Goal: Information Seeking & Learning: Compare options

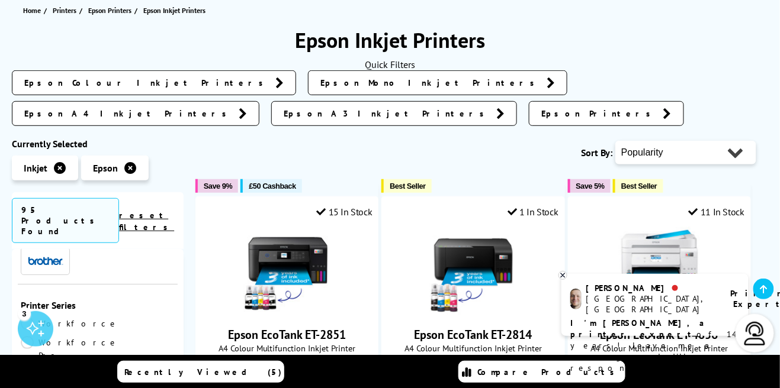
scroll to position [72, 0]
click at [107, 336] on link "Workforce Pro" at bounding box center [70, 349] width 98 height 26
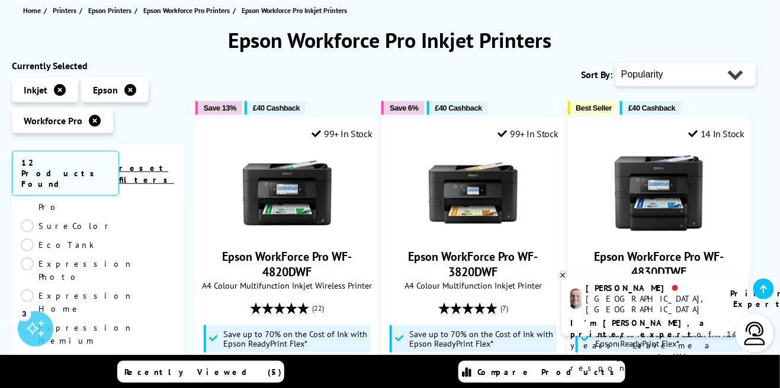
scroll to position [147, 0]
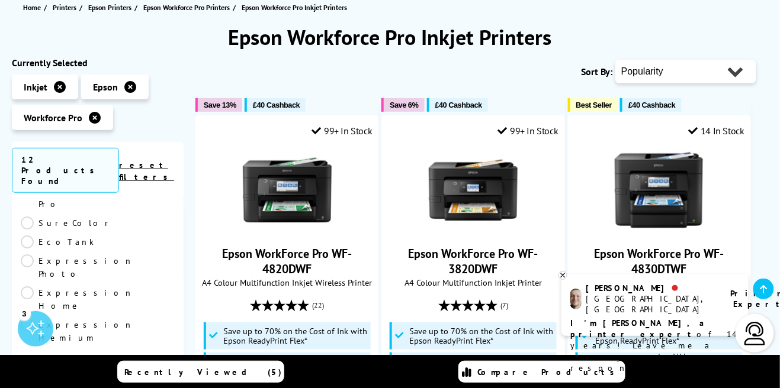
click at [725, 76] on select "Popularity Rating Price - Low to High Price - High to Low Running Costs - Low t…" at bounding box center [685, 72] width 141 height 24
select select "Price Descending"
click at [617, 60] on select "Popularity Rating Price - Low to High Price - High to Low Running Costs - Low t…" at bounding box center [685, 72] width 141 height 24
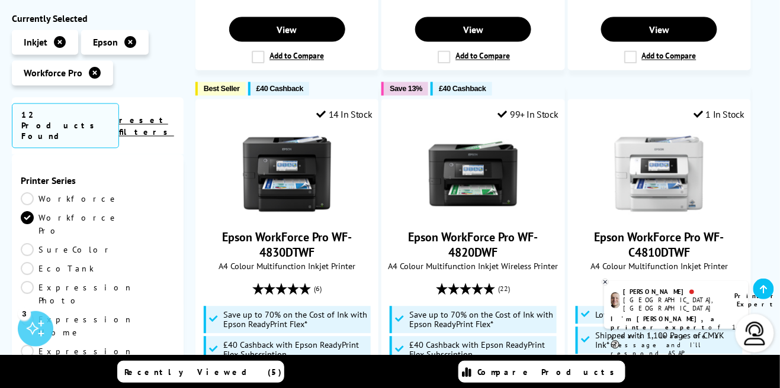
scroll to position [566, 0]
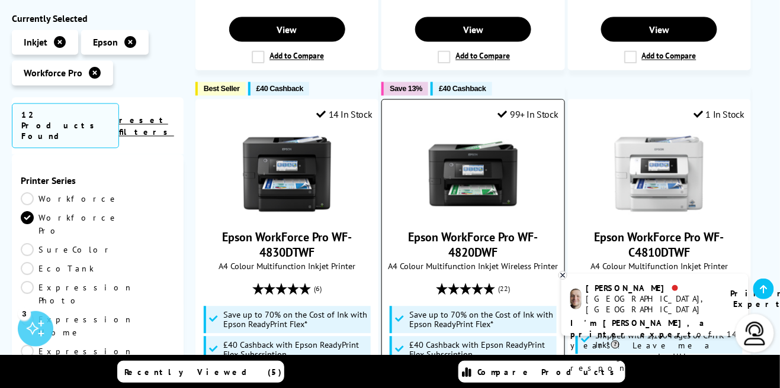
click at [476, 230] on link "Epson WorkForce Pro WF-4820DWF" at bounding box center [473, 245] width 130 height 31
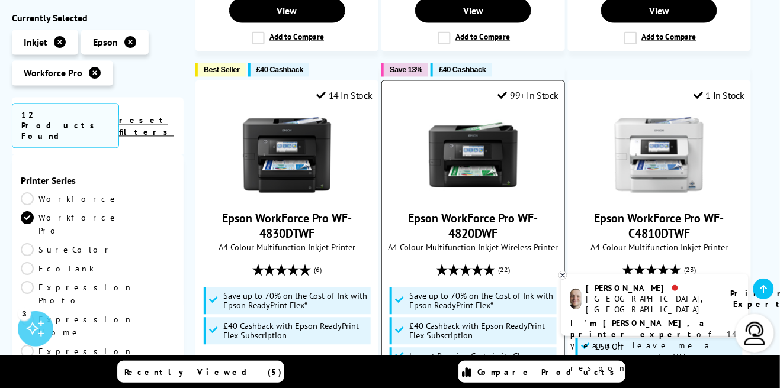
scroll to position [599, 0]
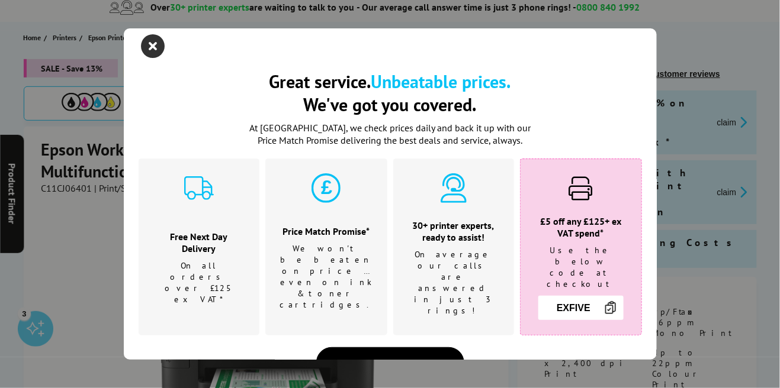
click at [156, 41] on icon "close modal" at bounding box center [154, 46] width 24 height 24
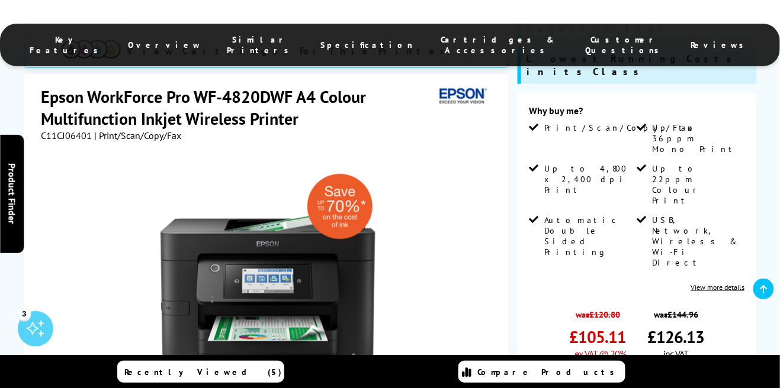
scroll to position [293, 0]
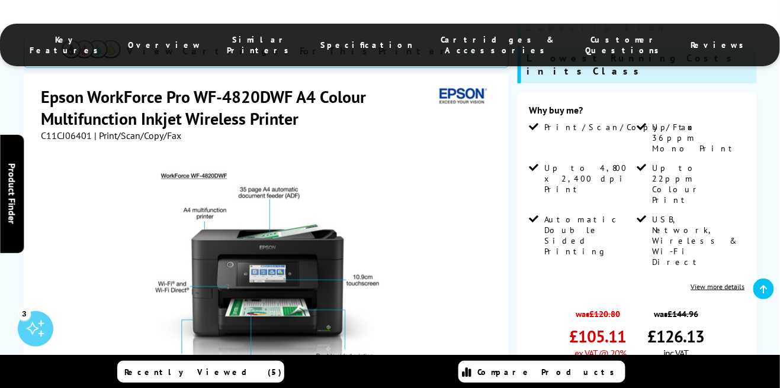
click at [375, 41] on span "Specification" at bounding box center [367, 45] width 92 height 11
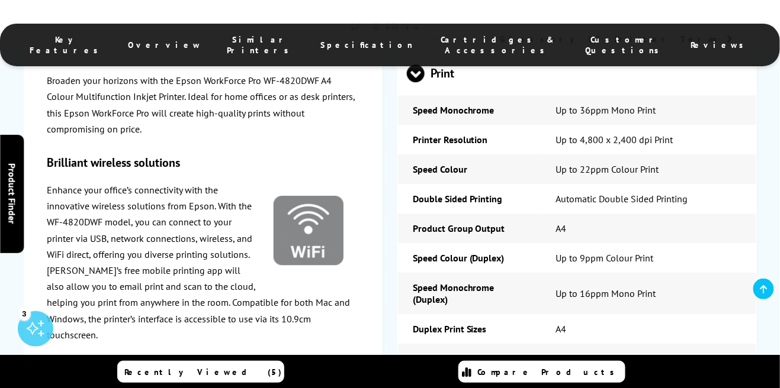
scroll to position [2022, 0]
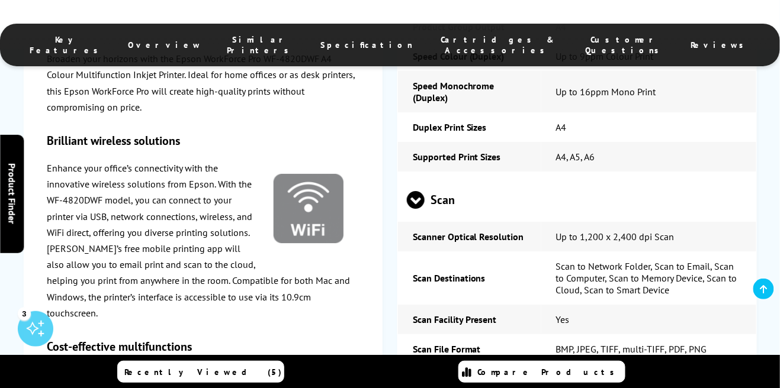
scroll to position [2219, 0]
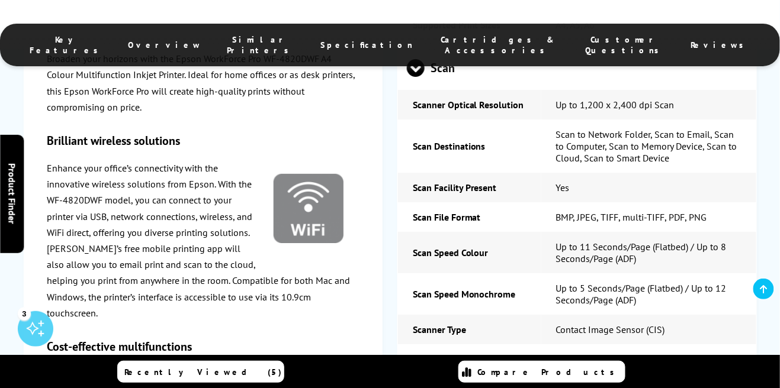
scroll to position [2360, 0]
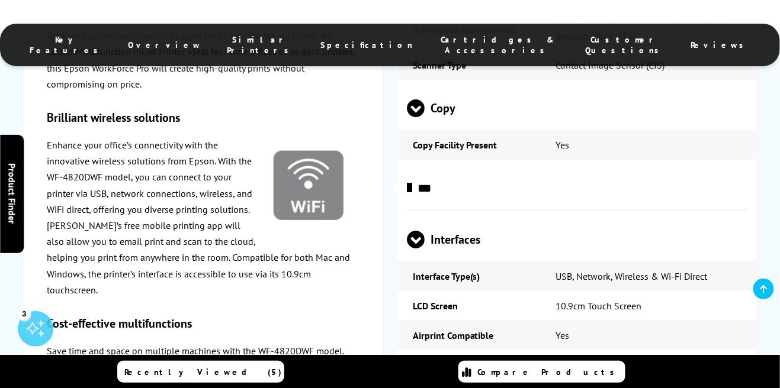
scroll to position [2615, 0]
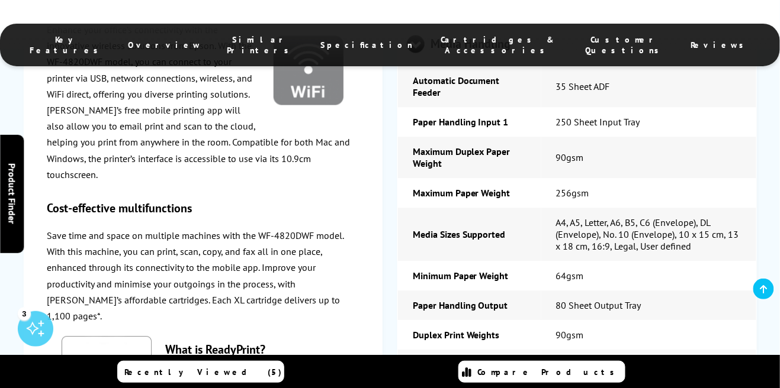
scroll to position [3067, 0]
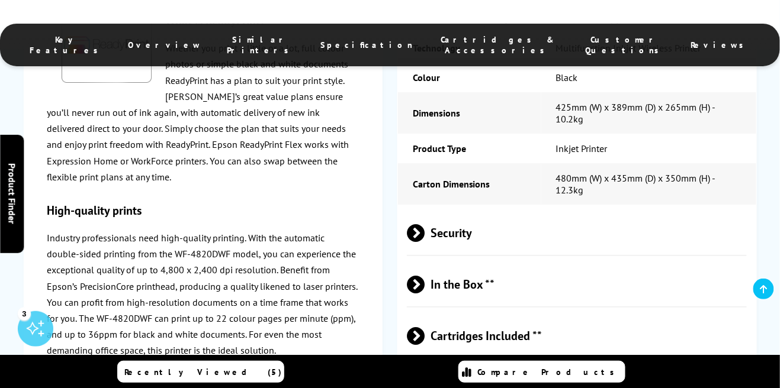
scroll to position [3607, 0]
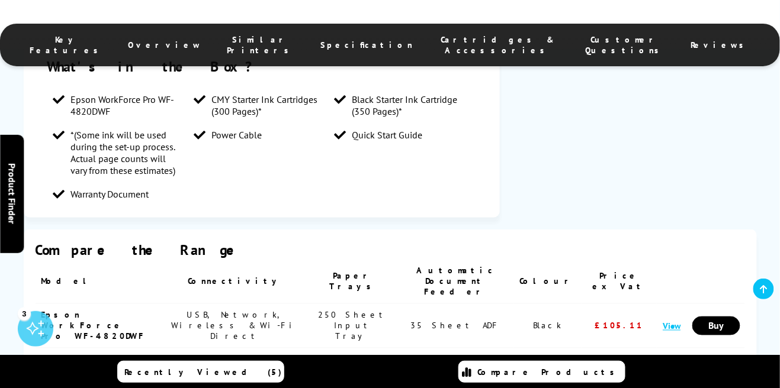
scroll to position [1594, 0]
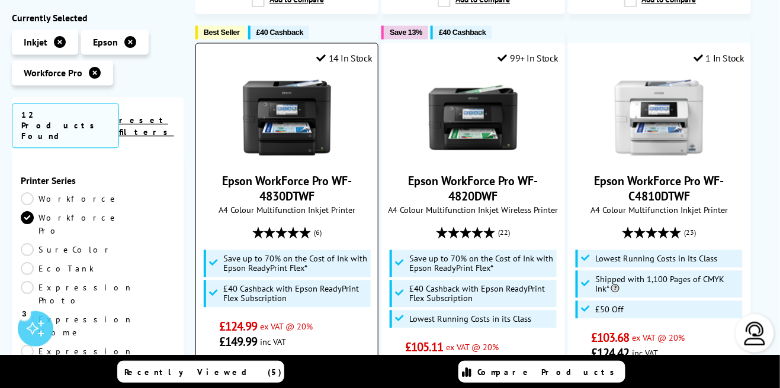
click at [284, 176] on link "Epson WorkForce Pro WF-4830DTWF" at bounding box center [287, 189] width 130 height 31
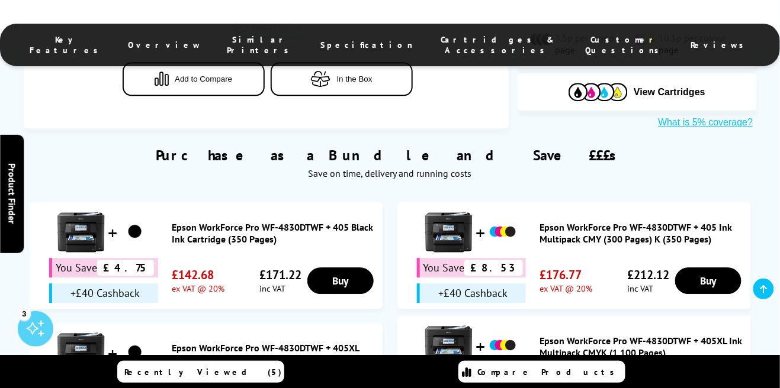
scroll to position [708, 0]
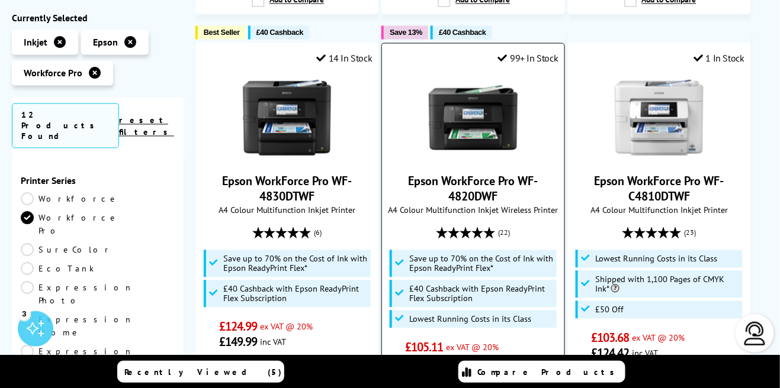
click at [489, 174] on link "Epson WorkForce Pro WF-4820DWF" at bounding box center [473, 189] width 130 height 31
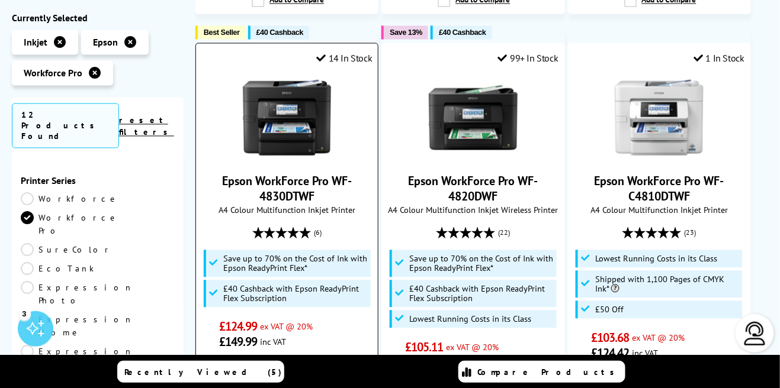
click at [282, 174] on link "Epson WorkForce Pro WF-4830DTWF" at bounding box center [287, 189] width 130 height 31
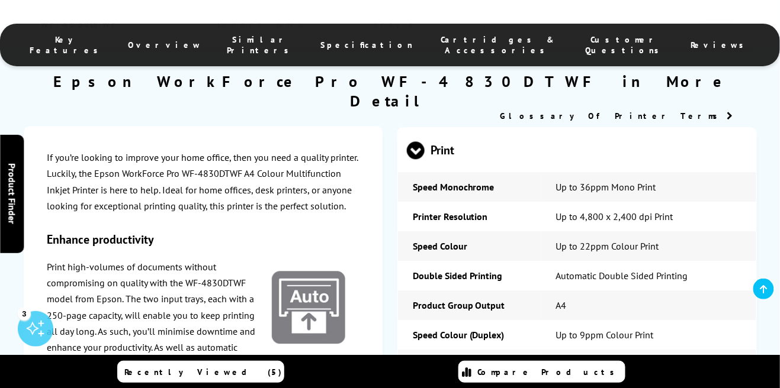
scroll to position [1859, 0]
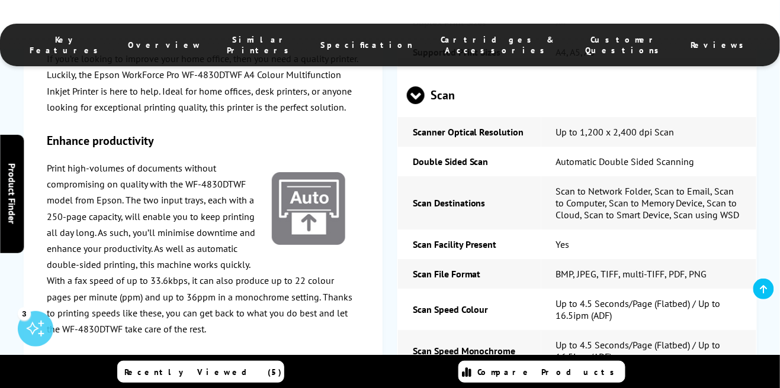
scroll to position [2269, 0]
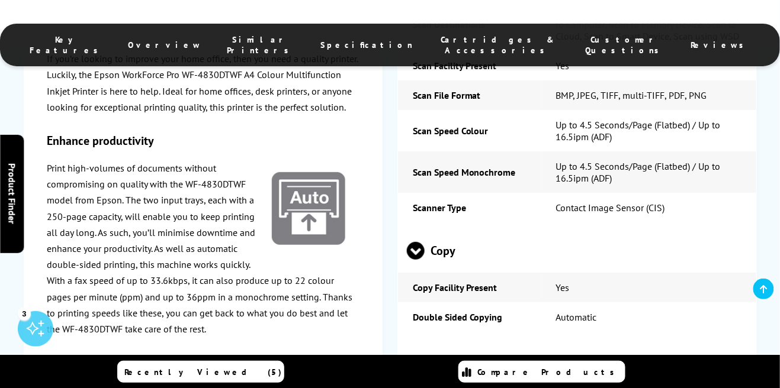
scroll to position [2432, 0]
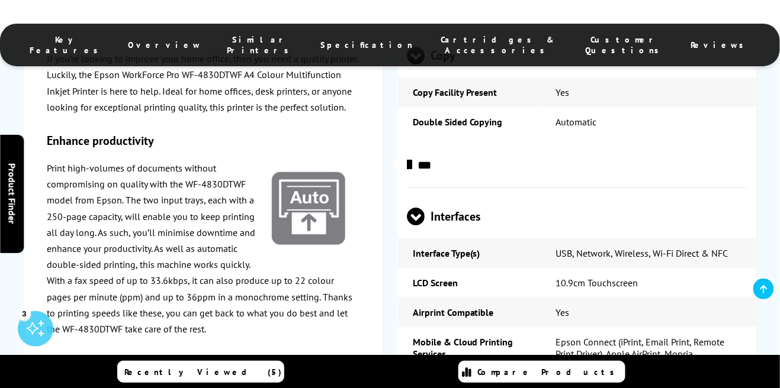
scroll to position [2620, 0]
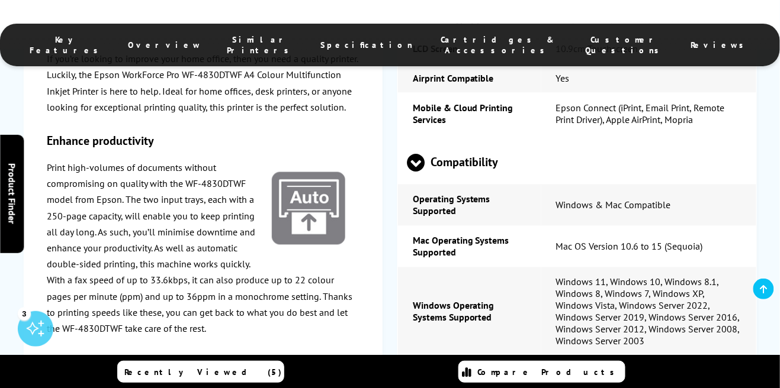
scroll to position [2858, 0]
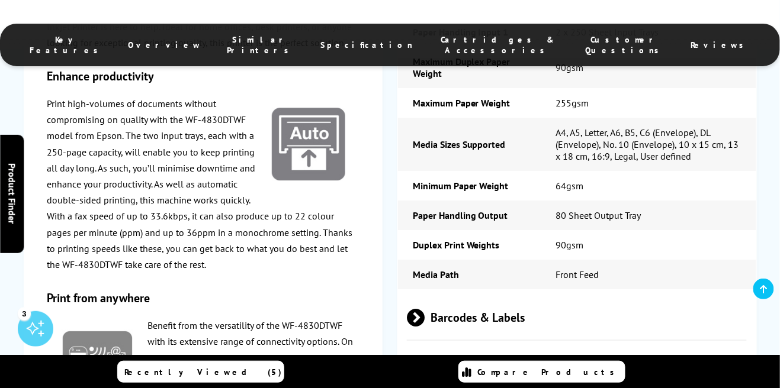
scroll to position [3342, 0]
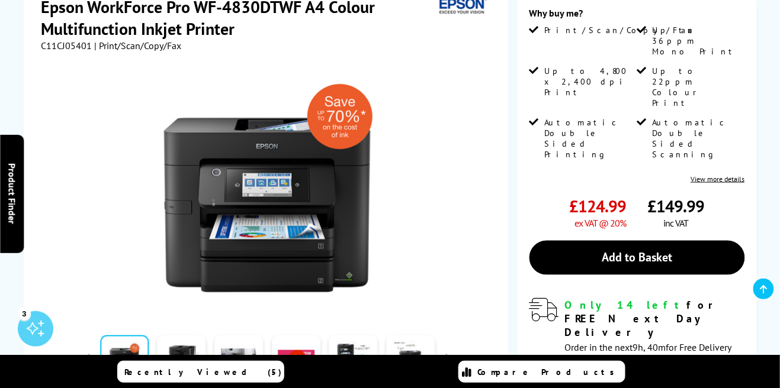
scroll to position [0, 0]
